Goal: Task Accomplishment & Management: Use online tool/utility

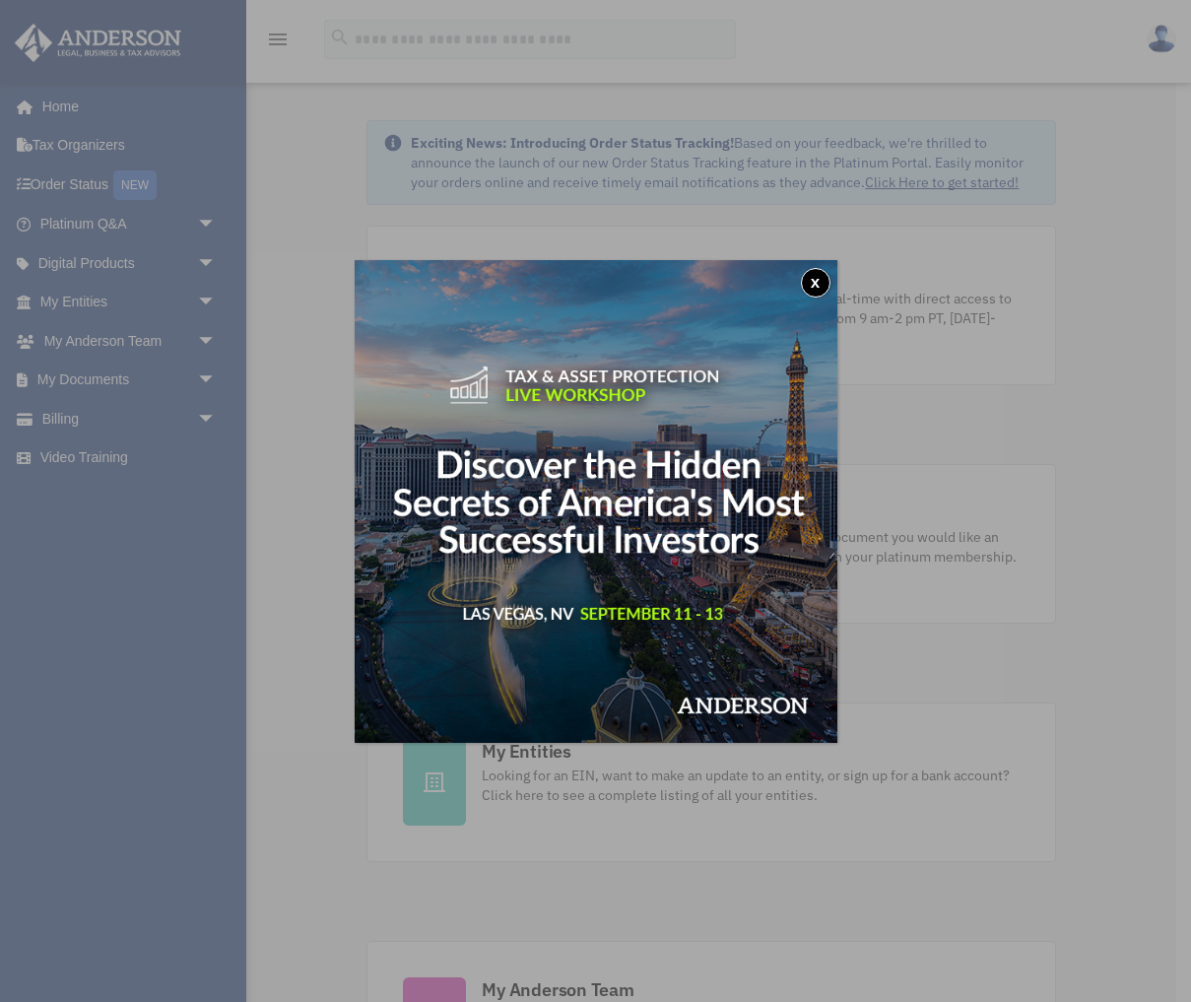
click at [207, 372] on div "x" at bounding box center [595, 501] width 1191 height 1002
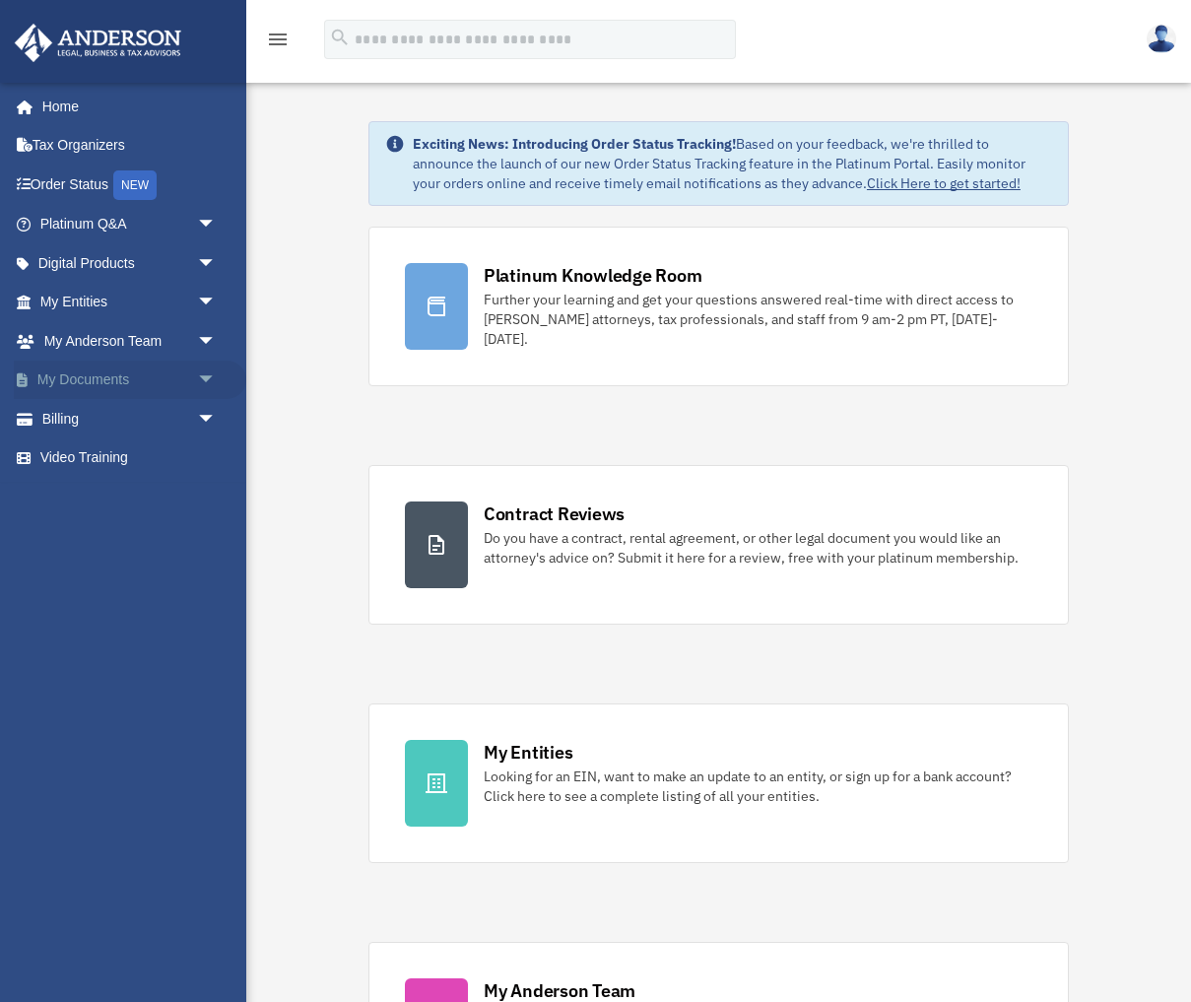
click at [208, 372] on span "arrow_drop_down" at bounding box center [216, 381] width 39 height 40
click at [85, 419] on link "Box" at bounding box center [137, 418] width 219 height 39
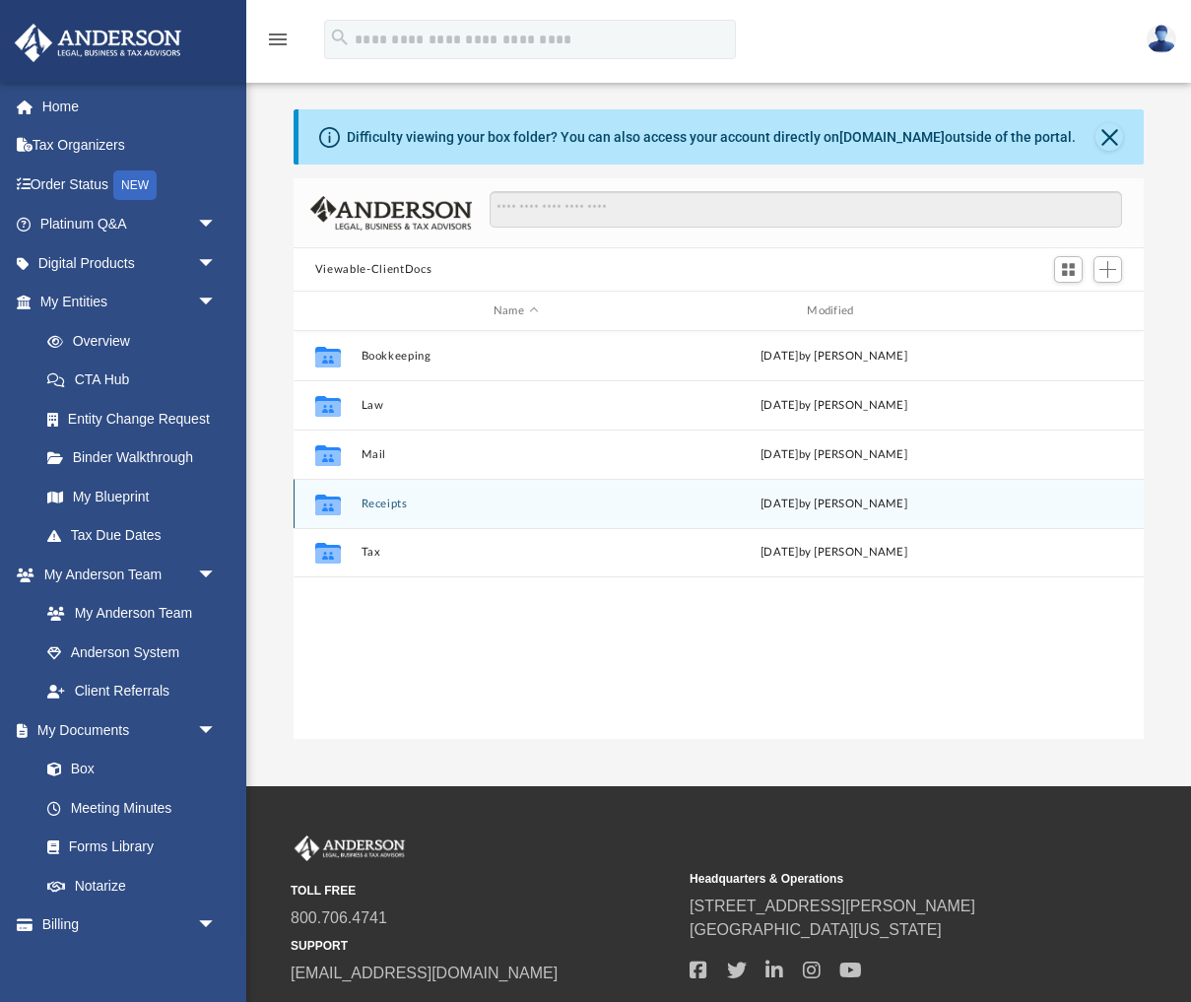
scroll to position [448, 850]
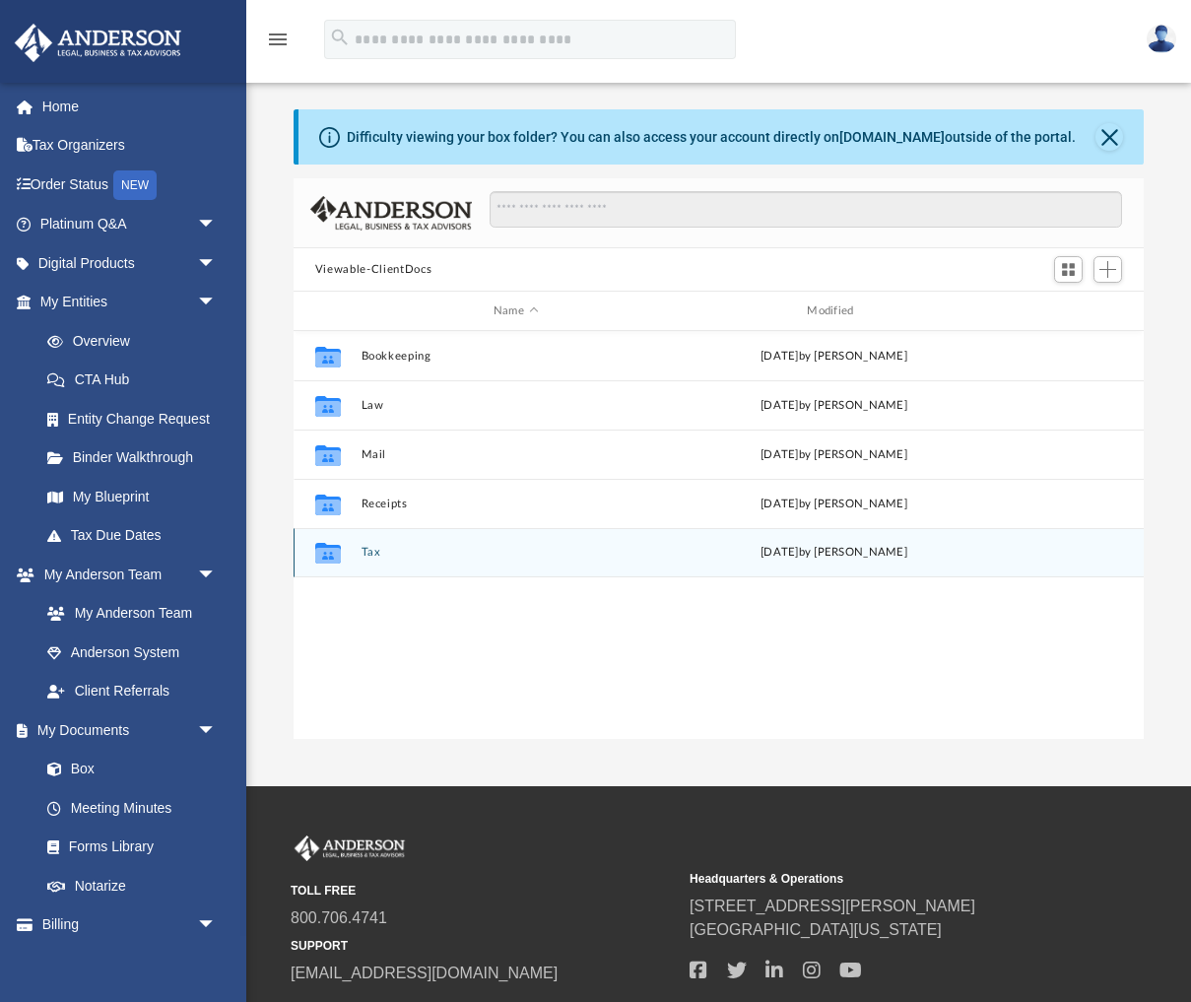
click at [336, 553] on icon "grid" at bounding box center [328, 556] width 26 height 16
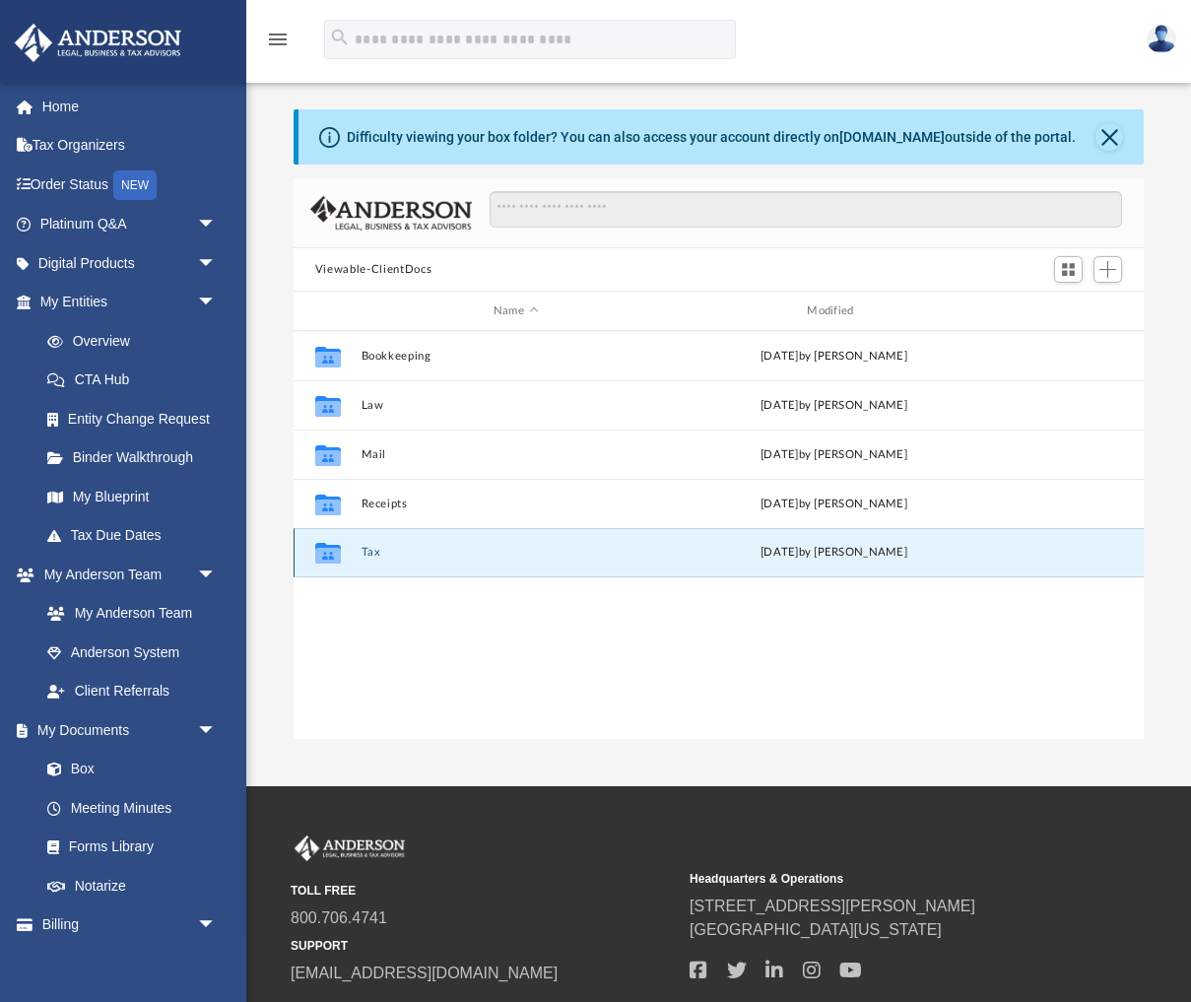
click at [333, 555] on icon "grid" at bounding box center [328, 556] width 26 height 16
click at [339, 555] on icon "grid" at bounding box center [328, 556] width 26 height 16
click at [328, 549] on icon "grid" at bounding box center [328, 556] width 26 height 16
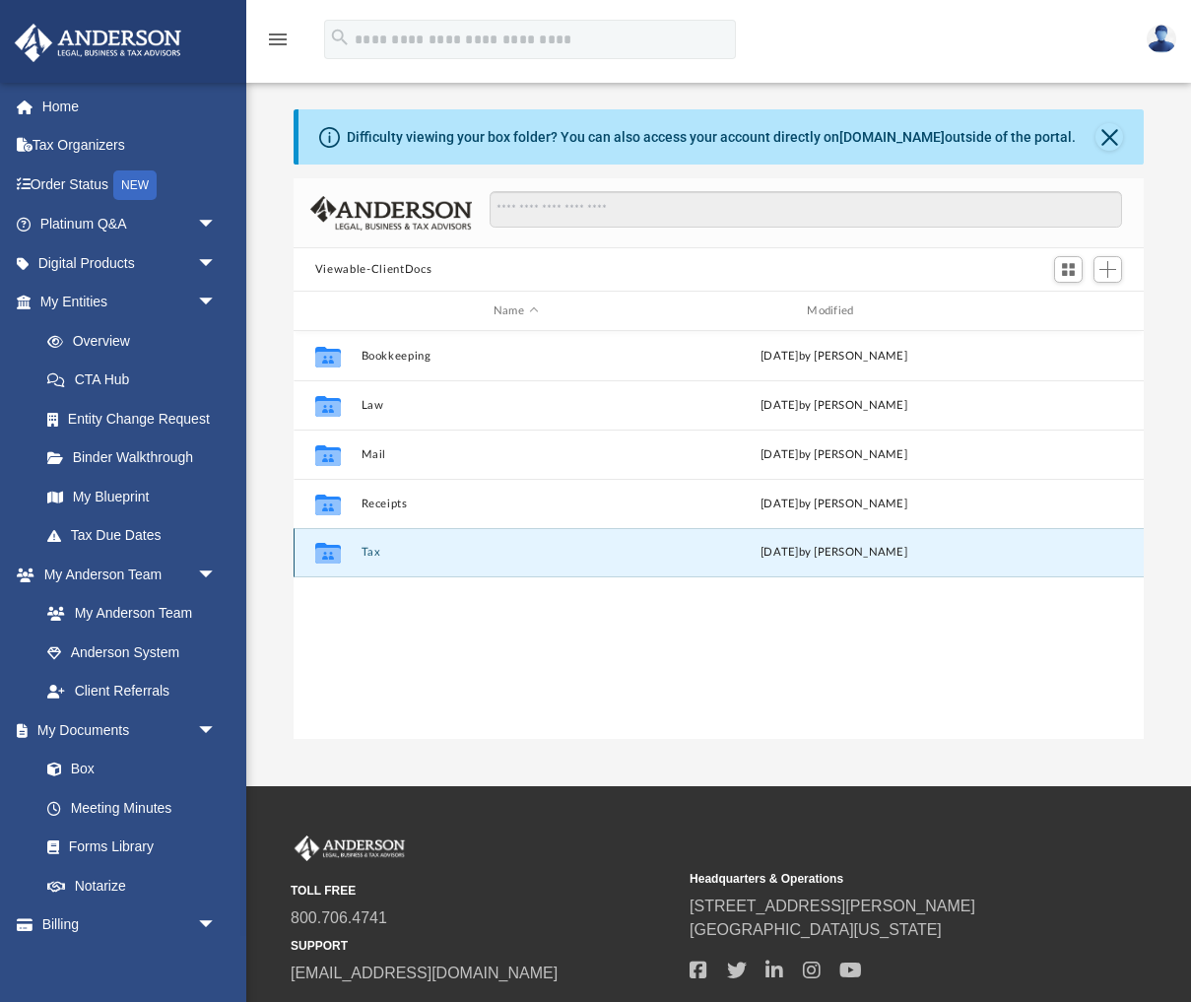
click at [328, 549] on icon "grid" at bounding box center [328, 556] width 26 height 16
click at [330, 554] on icon "grid" at bounding box center [328, 556] width 26 height 16
click at [1106, 270] on span "Add" at bounding box center [1107, 269] width 17 height 17
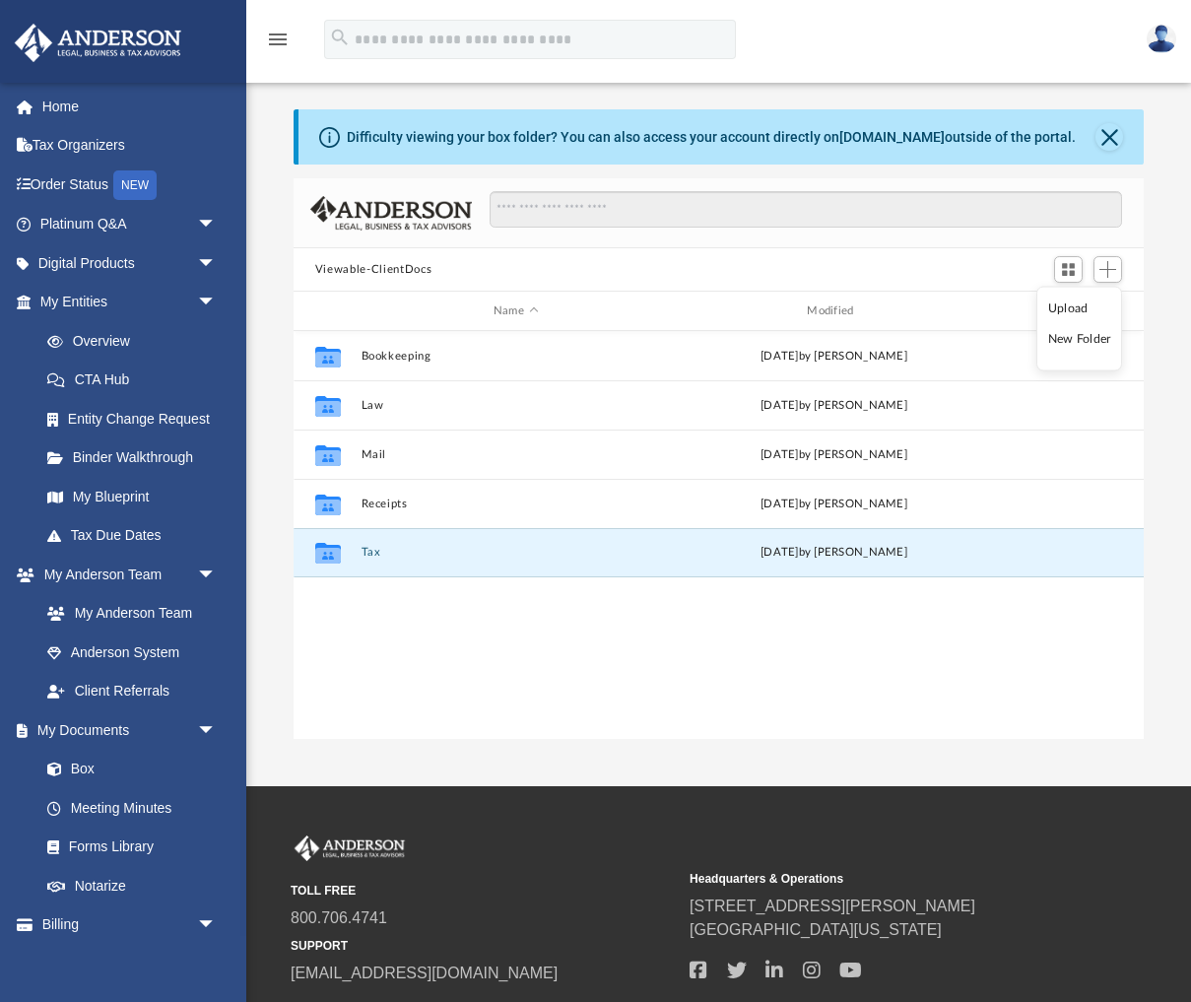
click at [1058, 308] on li "Upload" at bounding box center [1079, 308] width 63 height 21
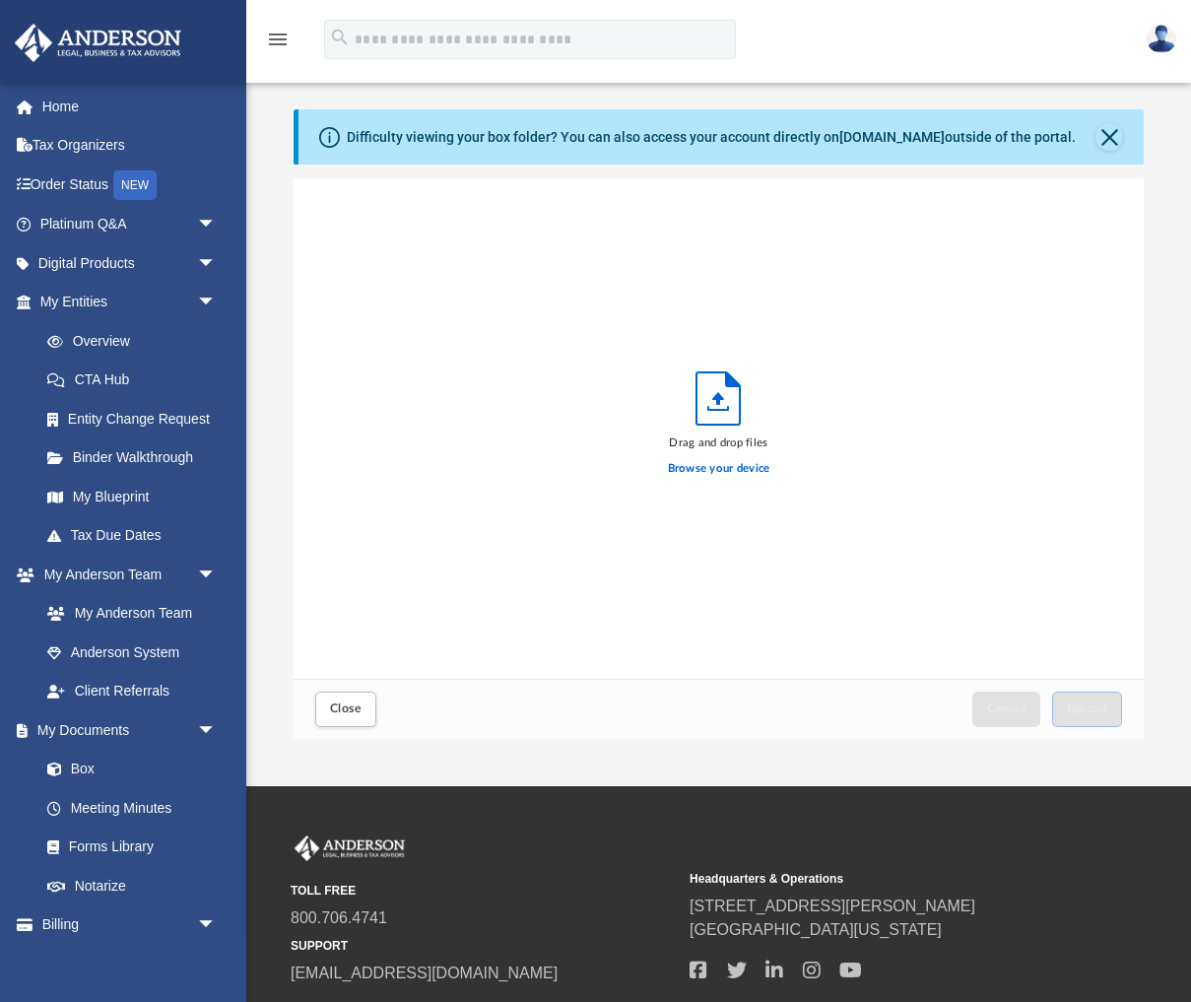
scroll to position [499, 850]
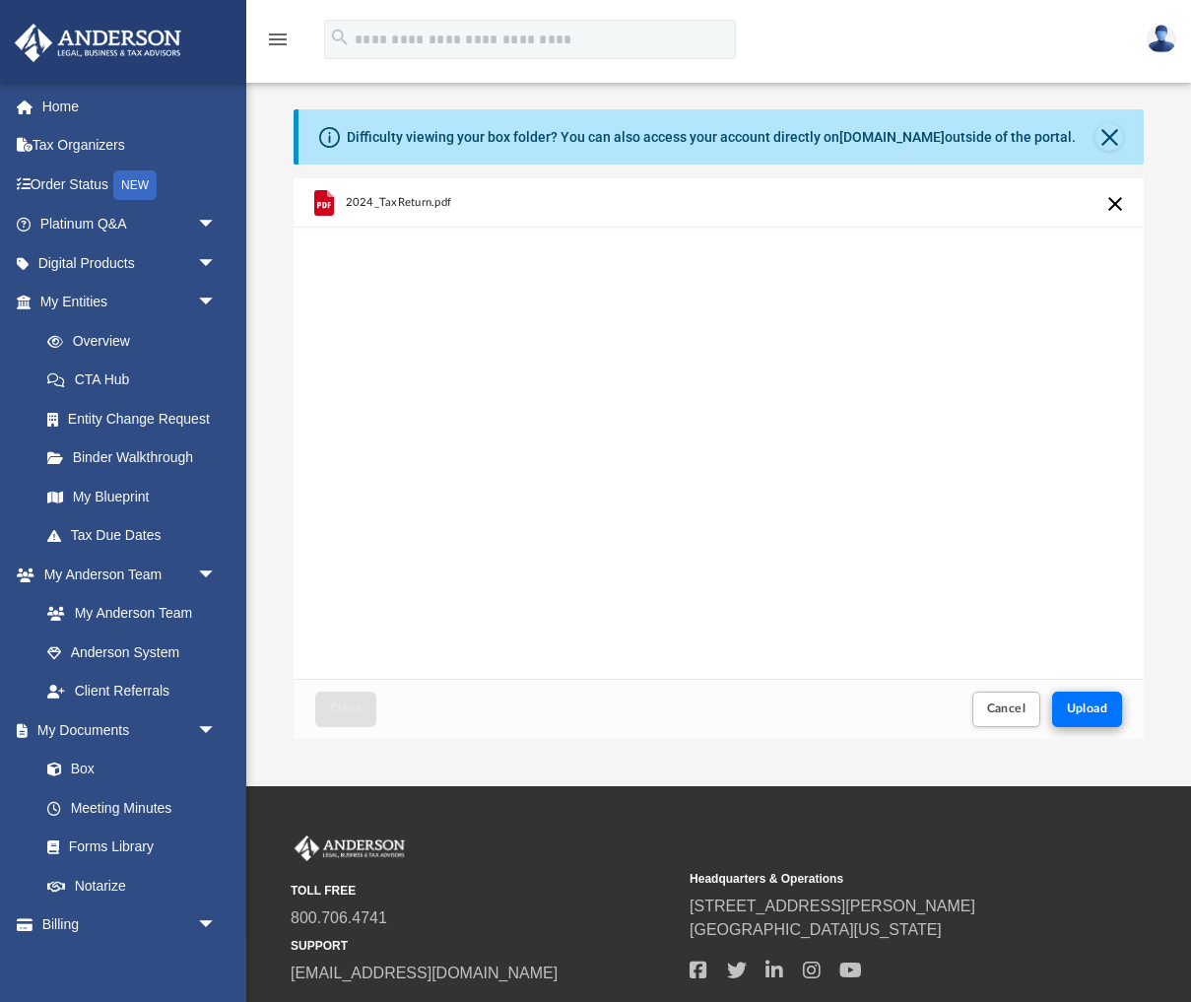
click at [1093, 707] on span "Upload" at bounding box center [1087, 708] width 41 height 12
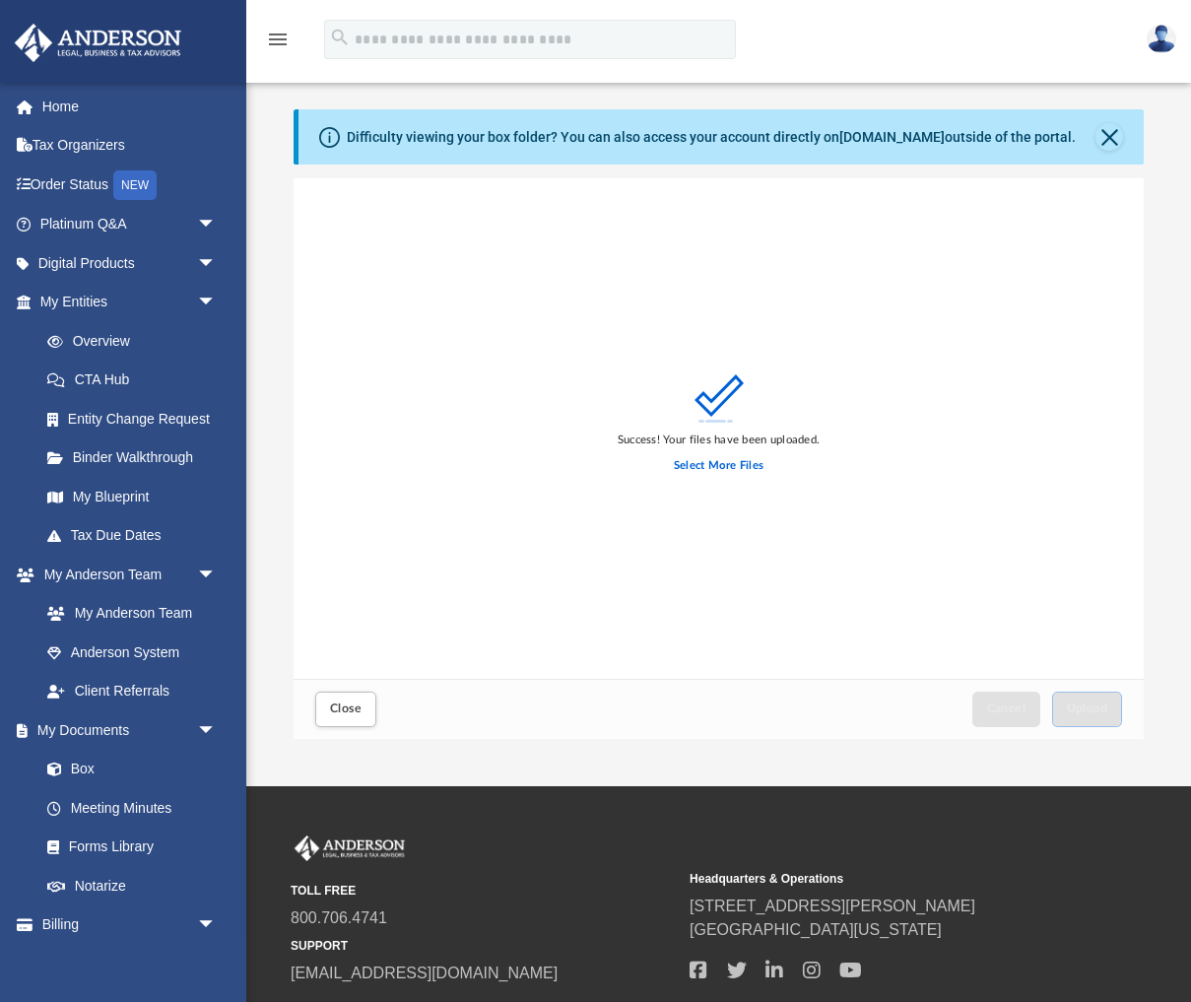
scroll to position [7, 0]
